Goal: Task Accomplishment & Management: Use online tool/utility

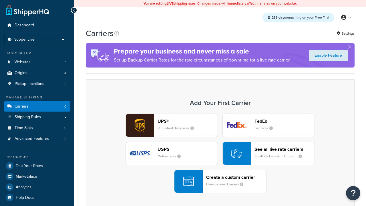
click at [220, 181] on div "Create a custom carrier User-defined Carriers" at bounding box center [236, 182] width 60 height 14
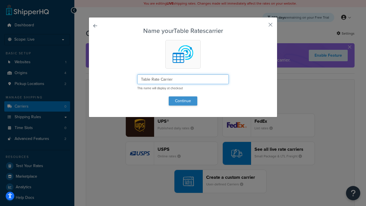
type input "Table Rate Carrier"
click at [183, 101] on button "Continue" at bounding box center [183, 100] width 29 height 9
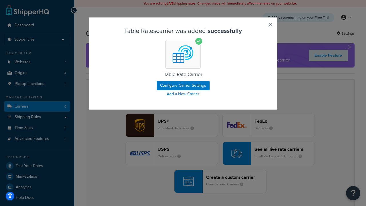
click at [262, 27] on button "button" at bounding box center [261, 26] width 1 height 1
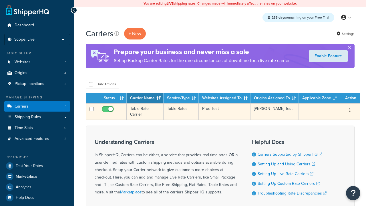
click at [350, 111] on icon "button" at bounding box center [350, 110] width 1 height 4
click at [0, 0] on link "Edit" at bounding box center [0, 0] width 0 height 0
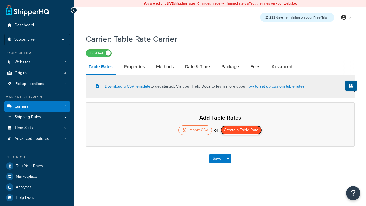
click at [241, 131] on button "Create a Table Rate" at bounding box center [241, 130] width 41 height 9
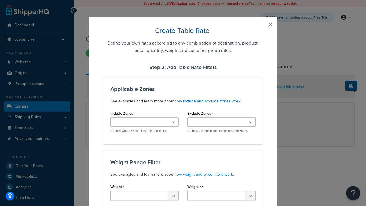
type input "10"
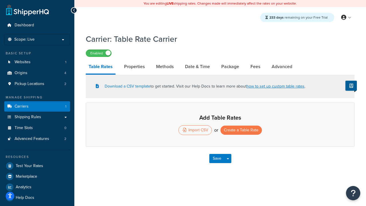
select select "25"
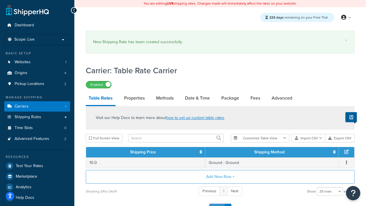
click at [217, 204] on button "Save" at bounding box center [216, 208] width 15 height 9
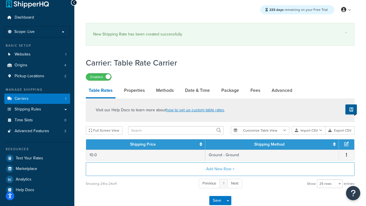
scroll to position [0, 0]
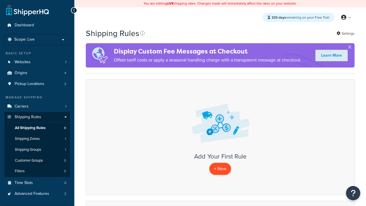
click at [220, 169] on p "+ New" at bounding box center [220, 169] width 22 height 12
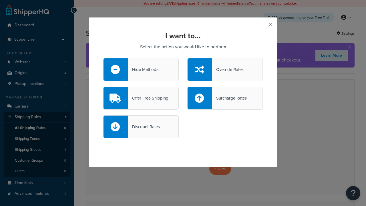
click at [225, 70] on div "Override Rates" at bounding box center [227, 70] width 31 height 8
click at [0, 0] on input "Override Rates" at bounding box center [0, 0] width 0 height 0
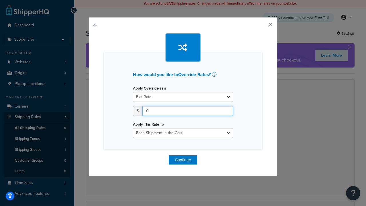
type input "100"
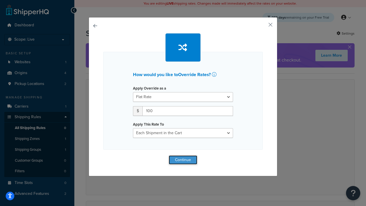
click at [183, 160] on button "Continue" at bounding box center [183, 159] width 29 height 9
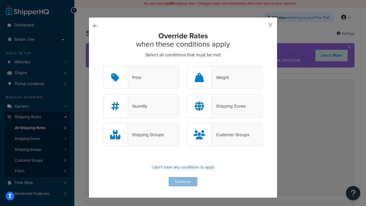
click at [141, 78] on div "Price" at bounding box center [134, 78] width 13 height 8
click at [0, 0] on input "Price" at bounding box center [0, 0] width 0 height 0
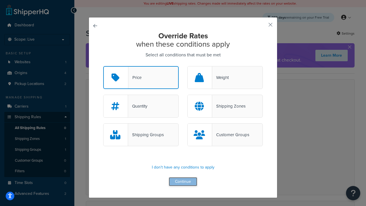
click at [183, 182] on button "Continue" at bounding box center [183, 181] width 29 height 9
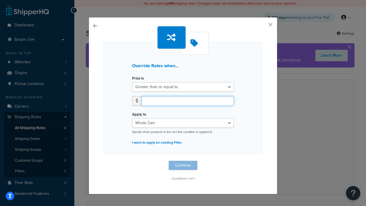
click at [188, 101] on input "number" at bounding box center [188, 101] width 92 height 10
type input "100"
click at [183, 165] on button "Continue" at bounding box center [183, 165] width 29 height 9
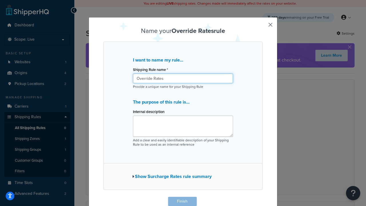
type input "Override Rates"
click at [182, 201] on button "Finish" at bounding box center [182, 201] width 29 height 9
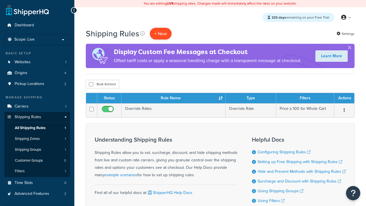
click at [161, 33] on p "+ New" at bounding box center [161, 34] width 22 height 12
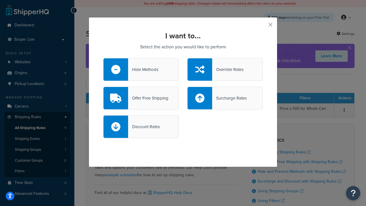
click at [141, 98] on div "Offer Free Shipping" at bounding box center [148, 98] width 40 height 8
click at [0, 0] on input "Offer Free Shipping" at bounding box center [0, 0] width 0 height 0
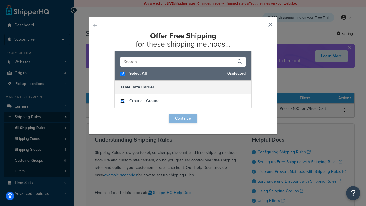
click at [122, 101] on input "checkbox" at bounding box center [122, 101] width 4 height 4
checkbox input "true"
click at [183, 118] on button "Continue" at bounding box center [183, 118] width 29 height 9
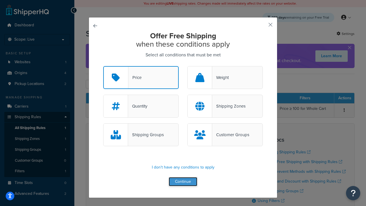
click at [183, 182] on button "Continue" at bounding box center [183, 181] width 29 height 9
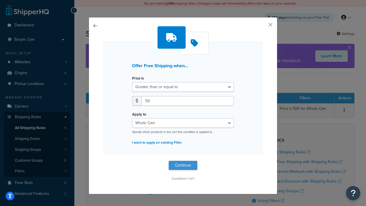
type input "50"
click at [183, 165] on button "Continue" at bounding box center [183, 165] width 29 height 9
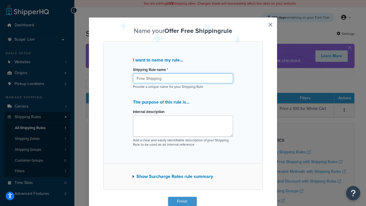
type input "Free Shipping"
click at [182, 201] on button "Finish" at bounding box center [182, 201] width 29 height 9
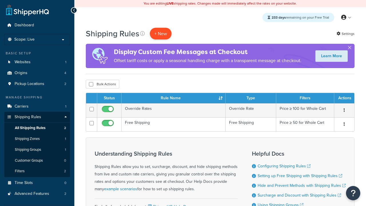
click at [161, 33] on p "+ New" at bounding box center [161, 34] width 22 height 12
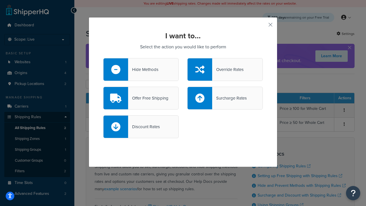
click at [225, 98] on div "Surcharge Rates" at bounding box center [229, 98] width 35 height 8
click at [0, 0] on input "Surcharge Rates" at bounding box center [0, 0] width 0 height 0
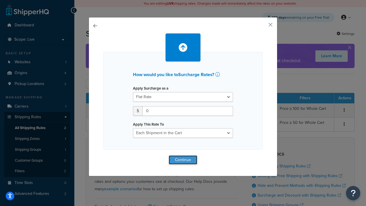
click at [183, 160] on button "Continue" at bounding box center [183, 159] width 29 height 9
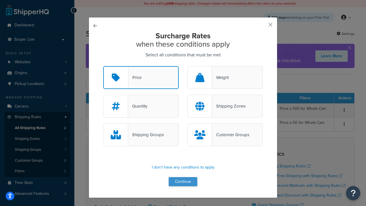
click at [183, 182] on button "Continue" at bounding box center [183, 181] width 29 height 9
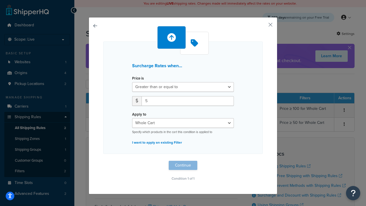
type input "5"
click at [183, 165] on button "Continue" at bounding box center [183, 165] width 29 height 9
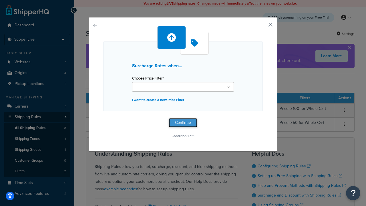
click at [183, 122] on button "Continue" at bounding box center [183, 122] width 29 height 9
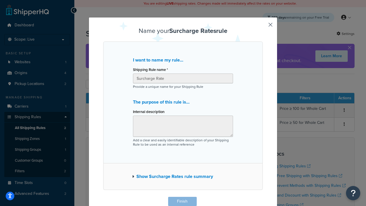
scroll to position [0, 0]
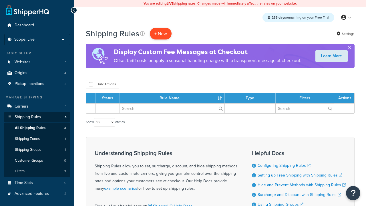
click at [161, 33] on p "+ New" at bounding box center [161, 34] width 22 height 12
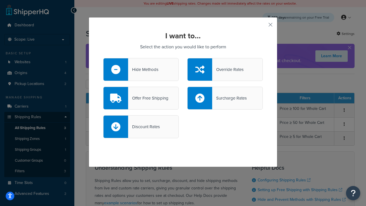
click at [141, 127] on div "Discount Rates" at bounding box center [144, 127] width 32 height 8
click at [0, 0] on input "Discount Rates" at bounding box center [0, 0] width 0 height 0
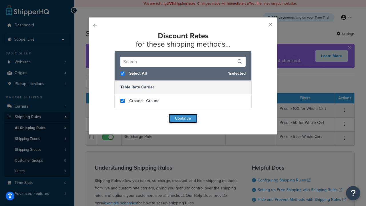
click at [183, 118] on button "Continue" at bounding box center [183, 118] width 29 height 9
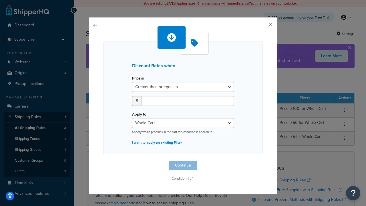
click at [138, 78] on label "Price is" at bounding box center [138, 78] width 12 height 4
click at [138, 82] on select "Greater than or equal to Between or equal to Less than or equal to" at bounding box center [183, 87] width 102 height 10
click at [188, 101] on input "number" at bounding box center [188, 101] width 92 height 10
type input "5"
click at [183, 165] on button "Continue" at bounding box center [183, 165] width 29 height 9
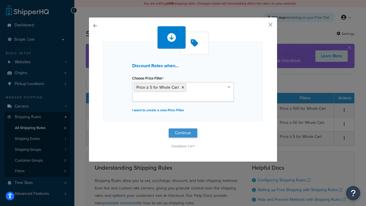
click at [183, 133] on button "Continue" at bounding box center [183, 132] width 29 height 9
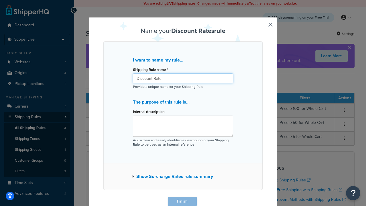
type input "Discount Rate"
click at [182, 201] on button "Finish" at bounding box center [182, 201] width 29 height 9
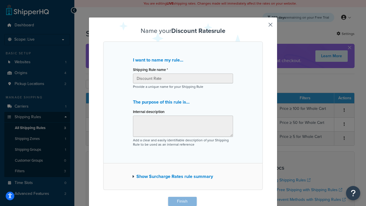
scroll to position [0, 0]
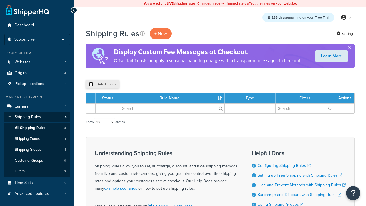
click at [91, 84] on input "checkbox" at bounding box center [91, 84] width 4 height 4
click at [102, 84] on button "Bulk Actions" at bounding box center [102, 84] width 33 height 9
checkbox input "true"
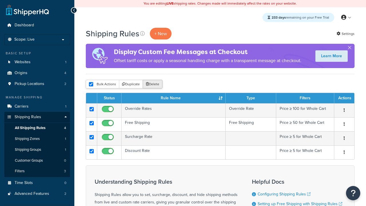
click at [154, 84] on button "Delete" at bounding box center [153, 84] width 20 height 9
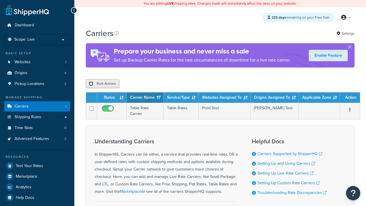
click at [91, 84] on input "checkbox" at bounding box center [91, 84] width 4 height 4
checkbox input "true"
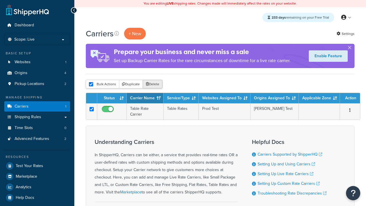
click at [154, 84] on button "Delete" at bounding box center [153, 84] width 20 height 9
